Goal: Task Accomplishment & Management: Manage account settings

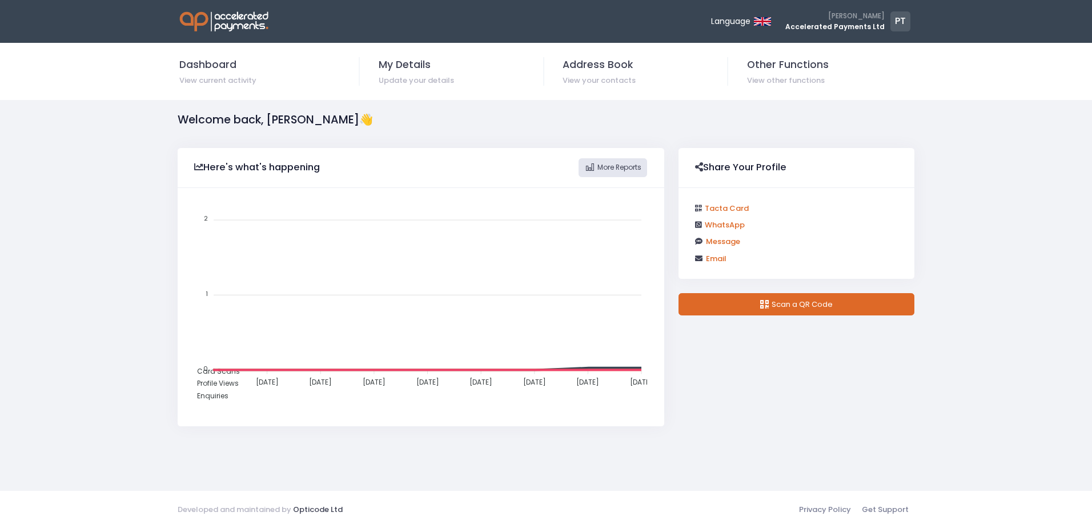
scroll to position [230, 477]
click at [412, 67] on span "My Details" at bounding box center [461, 64] width 164 height 15
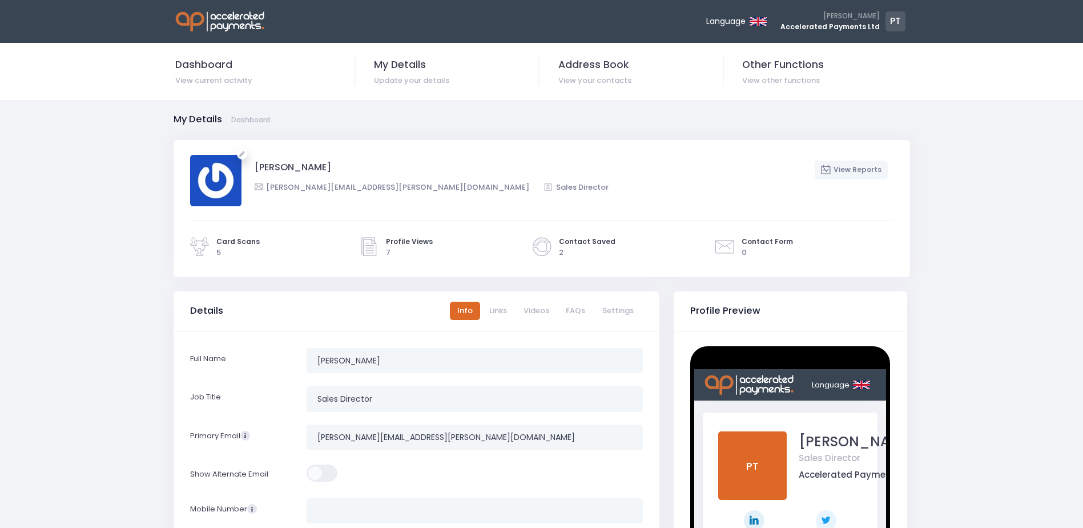
scroll to position [222, 0]
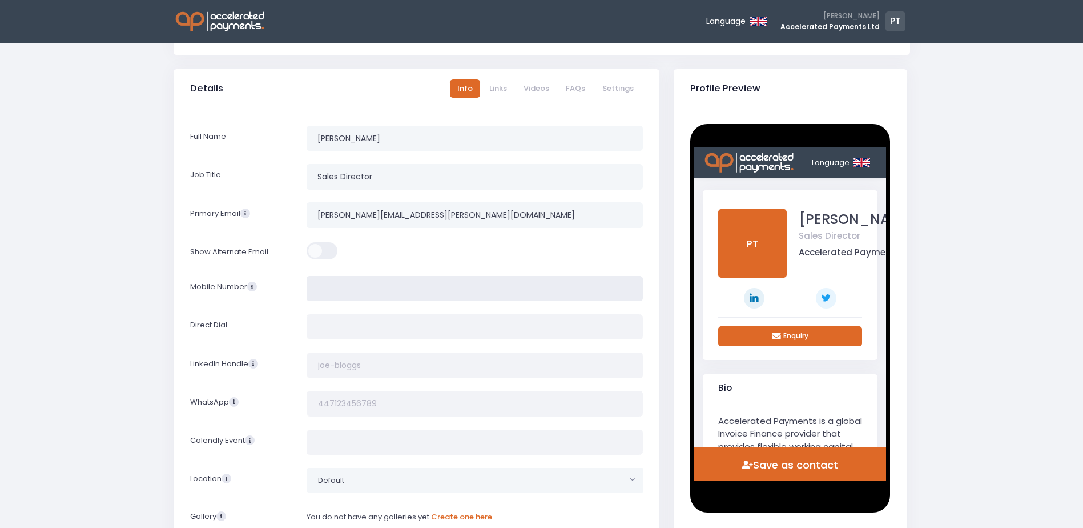
click at [327, 286] on input "tel" at bounding box center [475, 289] width 336 height 26
type input "07788293972"
click at [413, 262] on div at bounding box center [475, 252] width 351 height 22
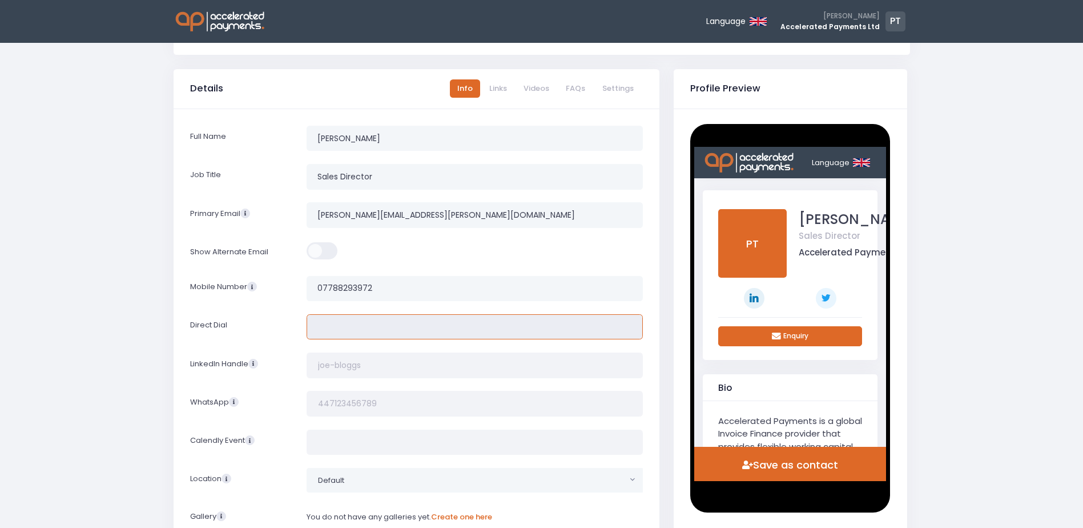
click at [380, 327] on input "tel" at bounding box center [475, 327] width 336 height 26
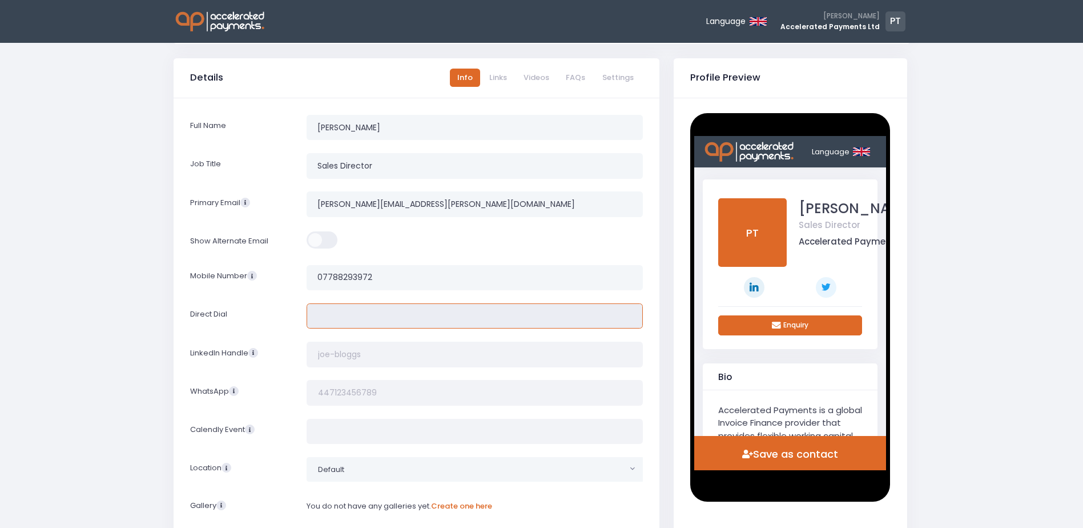
scroll to position [170, 0]
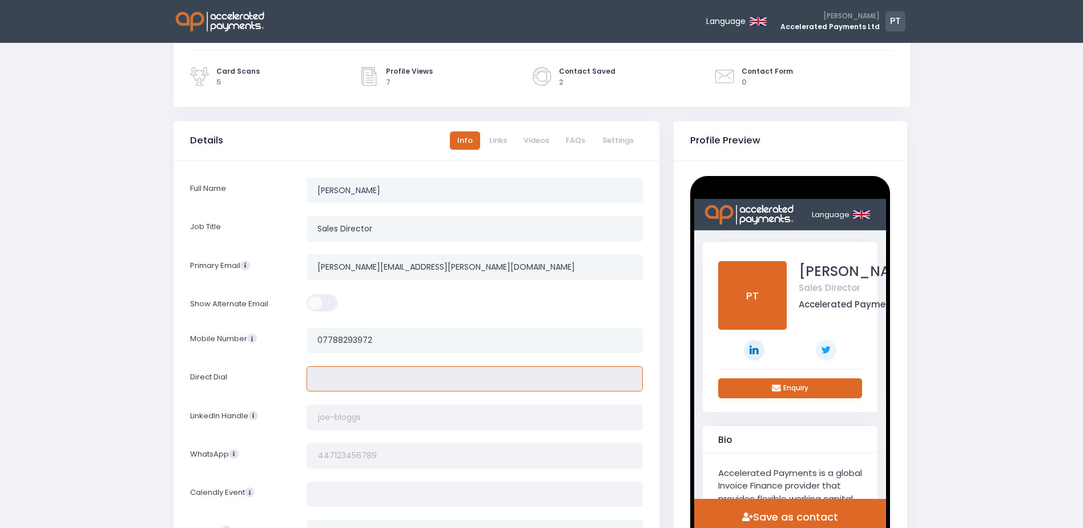
paste input "[PHONE_NUMBER]"
click at [338, 379] on input "[PHONE_NUMBER]" at bounding box center [475, 379] width 336 height 26
click at [335, 380] on input "[PHONE_NUMBER]" at bounding box center [475, 379] width 336 height 26
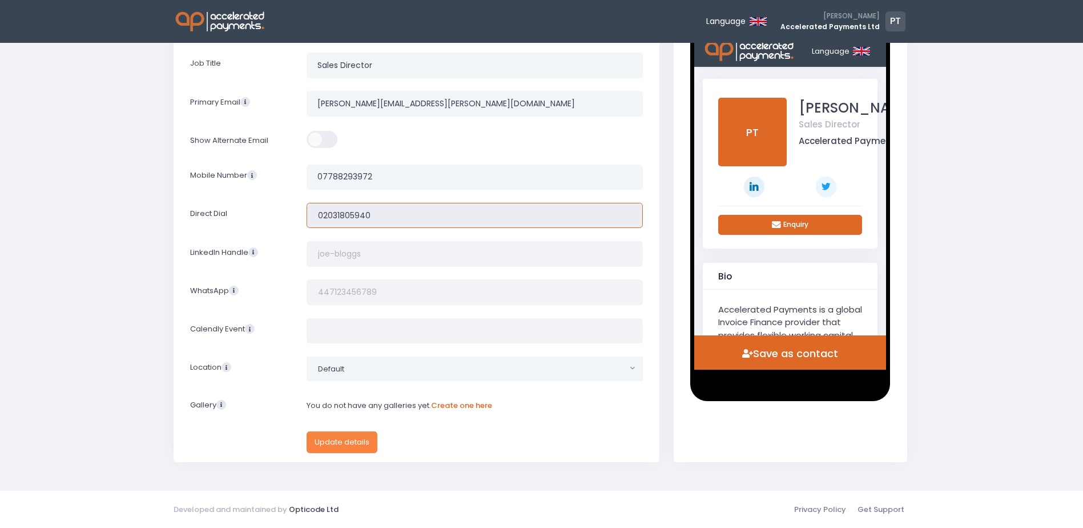
type input "02031805940"
click at [331, 439] on button "Update details" at bounding box center [342, 442] width 71 height 22
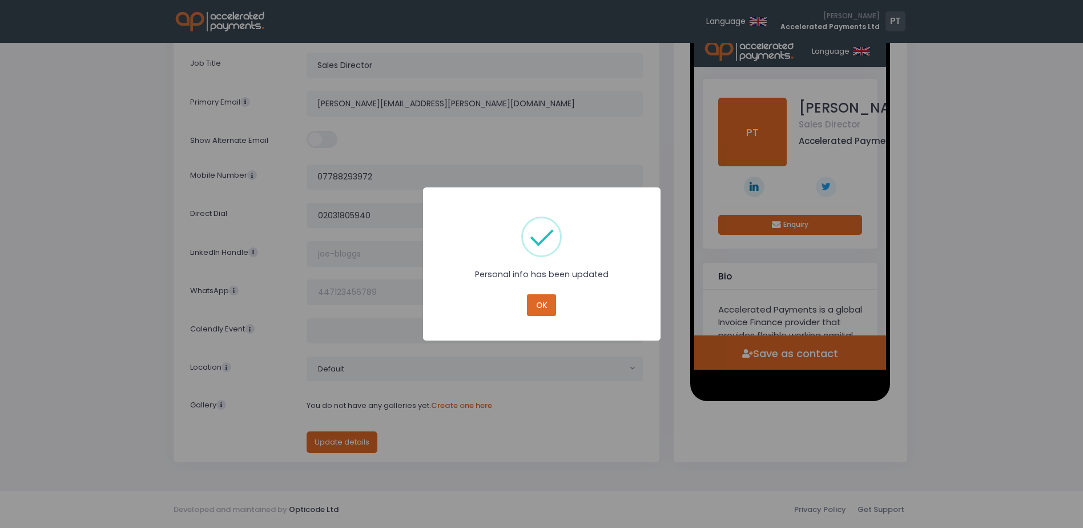
click at [376, 369] on div "× Personal info has been updated OK No Cancel" at bounding box center [541, 264] width 1083 height 528
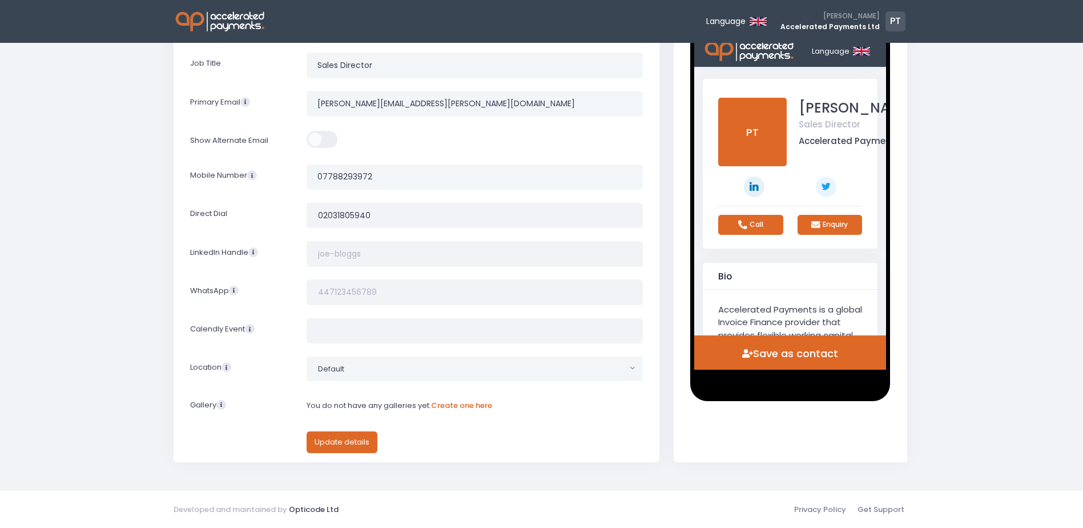
scroll to position [0, 0]
click at [376, 369] on span "Default" at bounding box center [466, 368] width 319 height 23
click at [365, 395] on input "[GEOGRAPHIC_DATA]" at bounding box center [475, 397] width 320 height 22
type input "l"
click at [283, 449] on label at bounding box center [241, 442] width 117 height 22
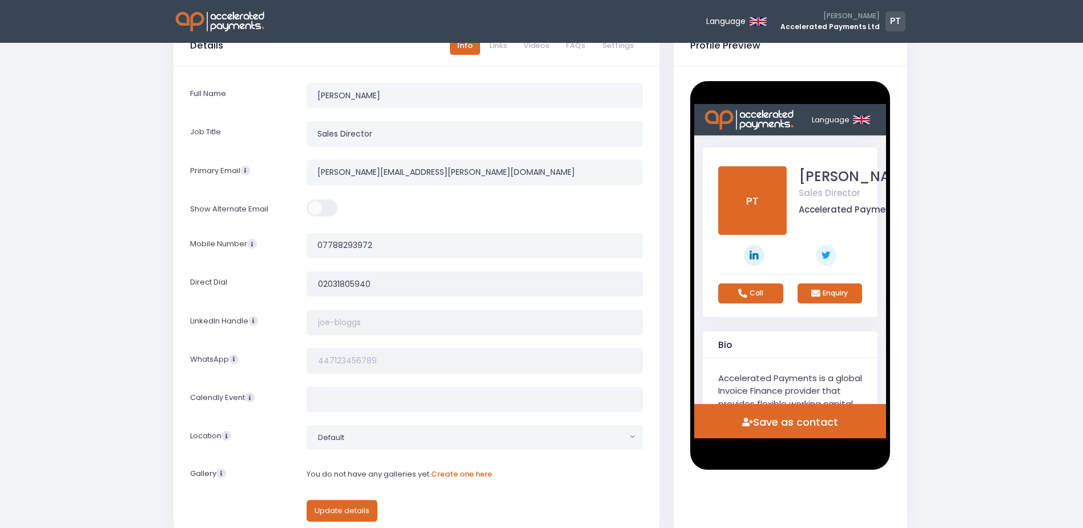
scroll to position [268, 0]
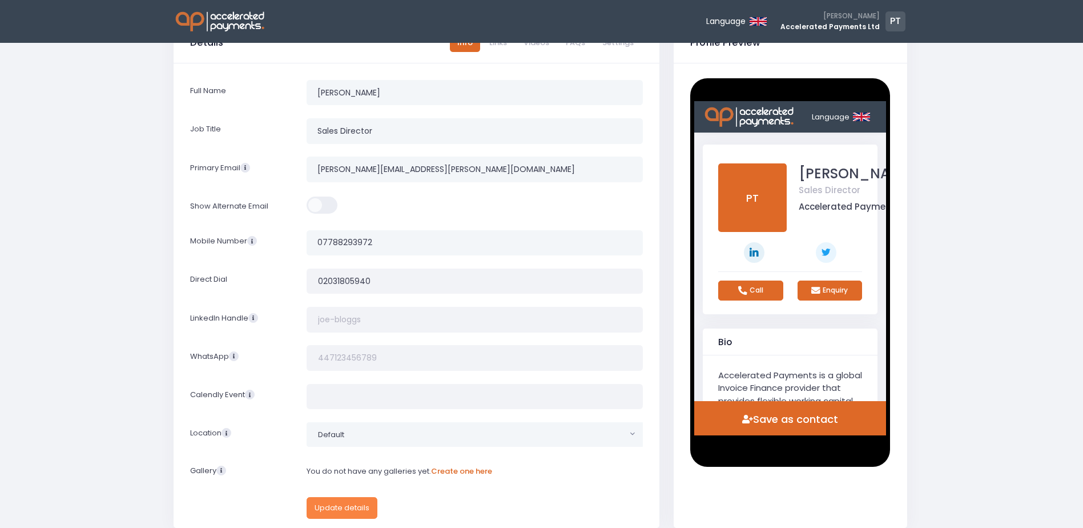
click at [364, 503] on button "Update details" at bounding box center [342, 508] width 71 height 22
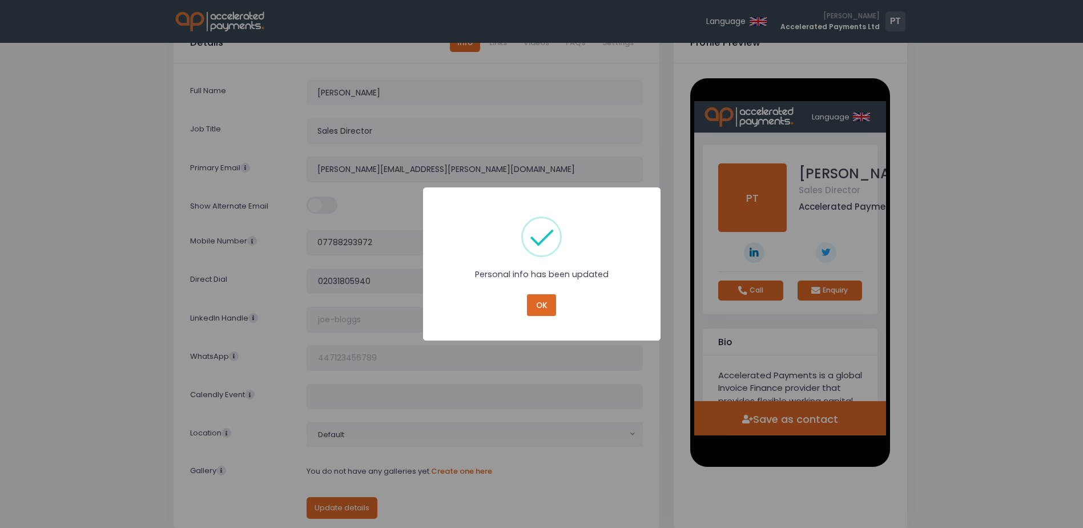
scroll to position [0, 0]
click at [544, 307] on button "OK" at bounding box center [541, 305] width 29 height 22
